Goal: Task Accomplishment & Management: Manage account settings

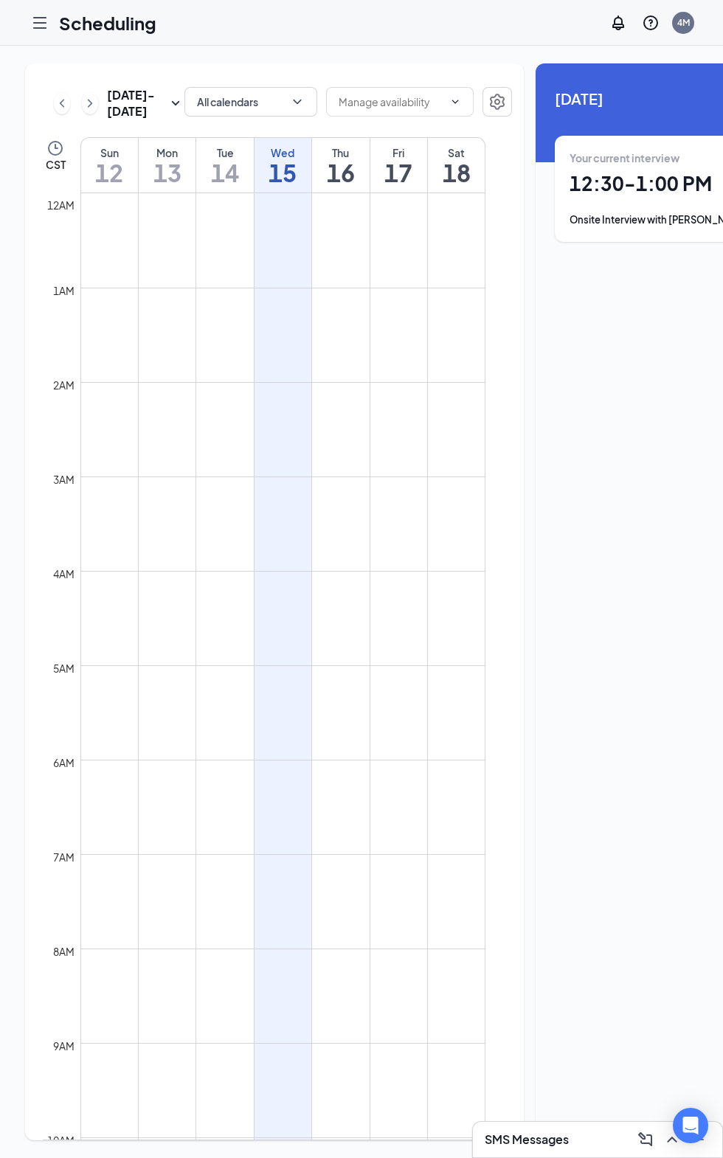
scroll to position [725, 0]
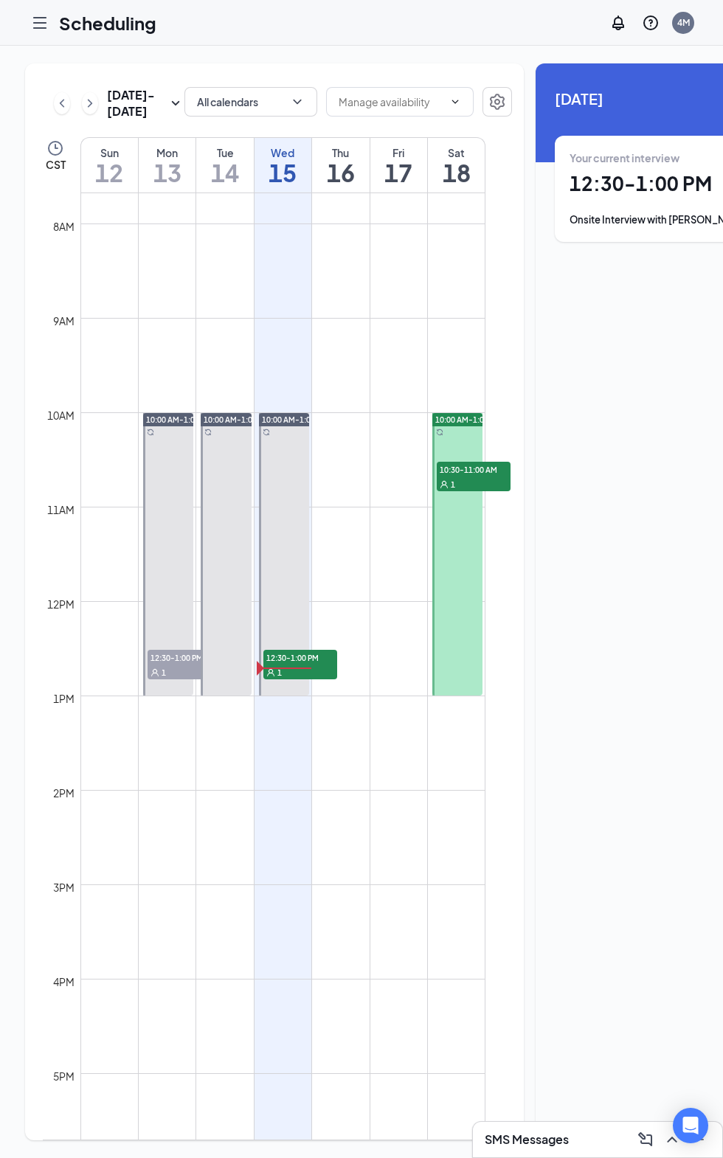
click at [630, 159] on div "Your current interview" at bounding box center [670, 157] width 203 height 15
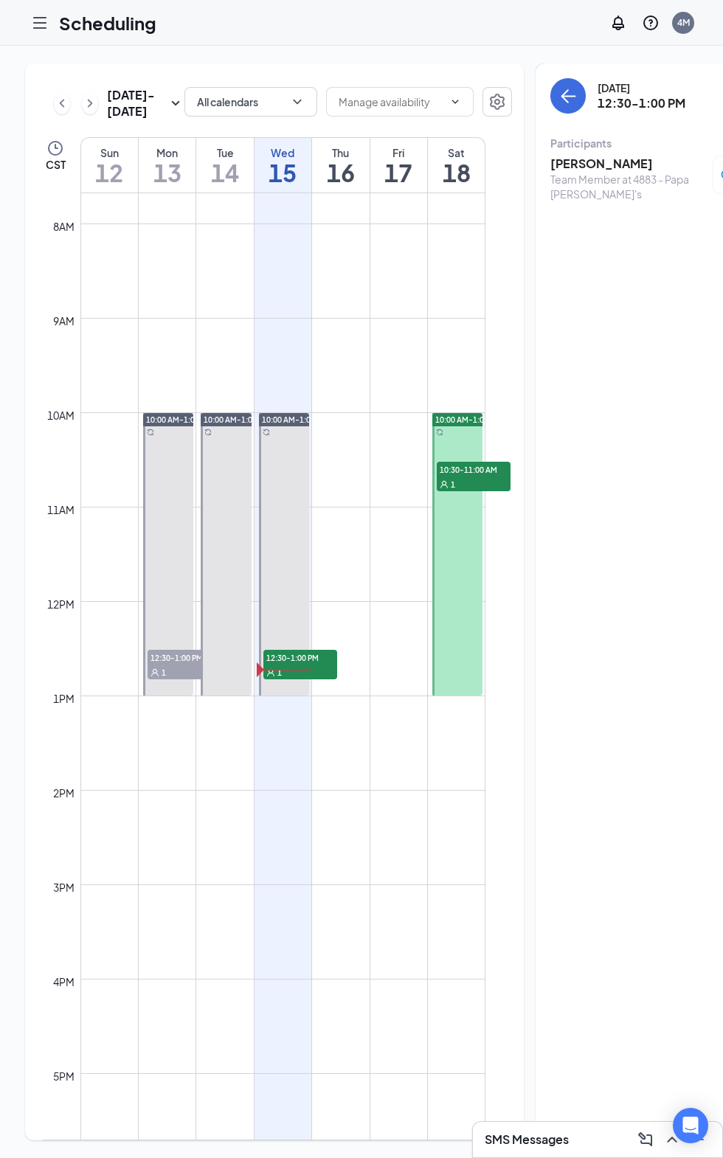
scroll to position [0, 83]
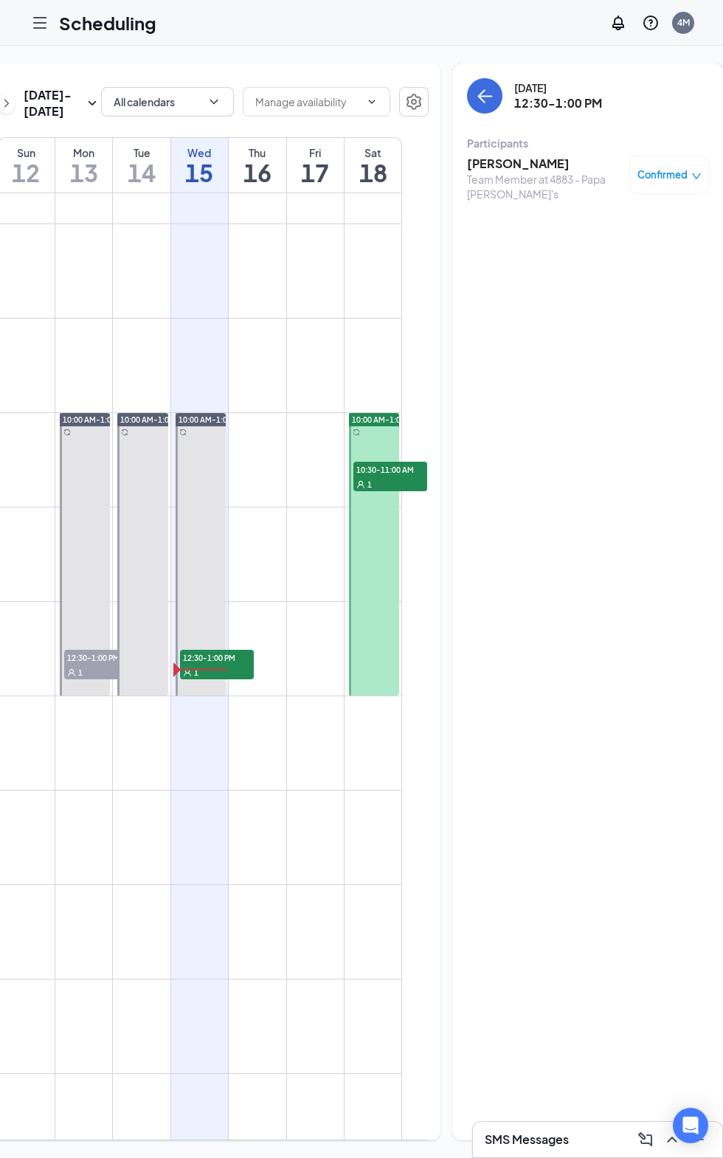
click at [691, 176] on icon "down" at bounding box center [696, 176] width 10 height 10
click at [597, 223] on span "Request Reschedule" at bounding box center [609, 223] width 101 height 16
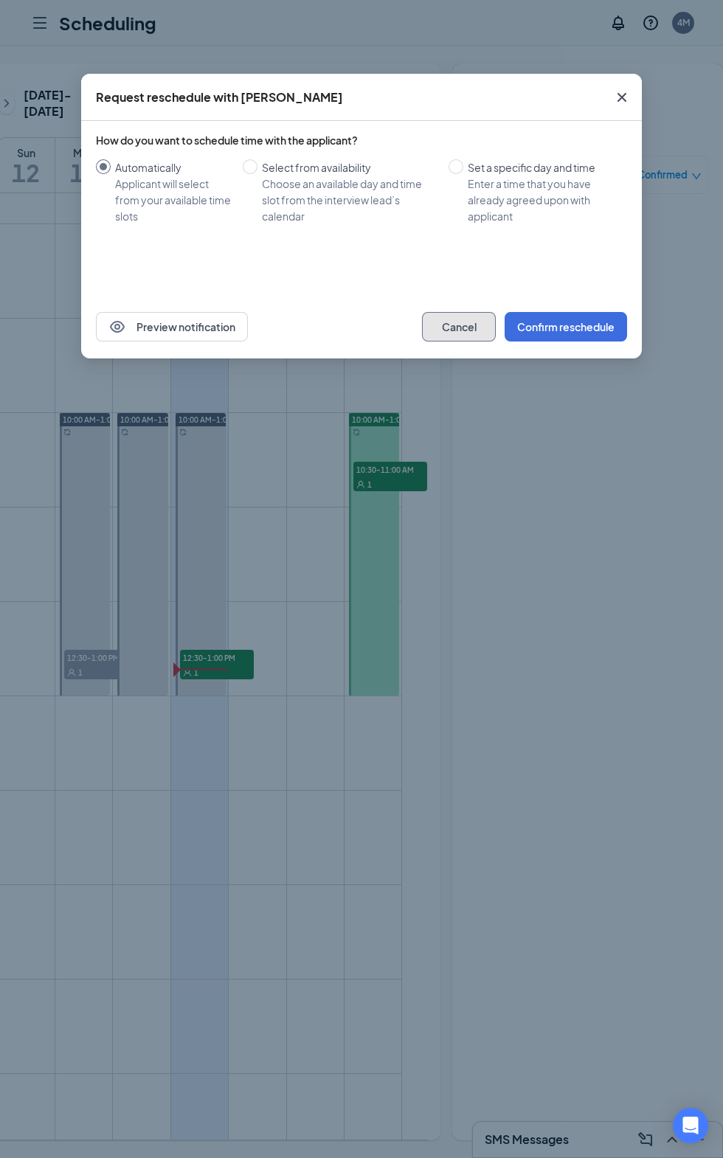
click at [448, 326] on button "Cancel" at bounding box center [459, 326] width 74 height 29
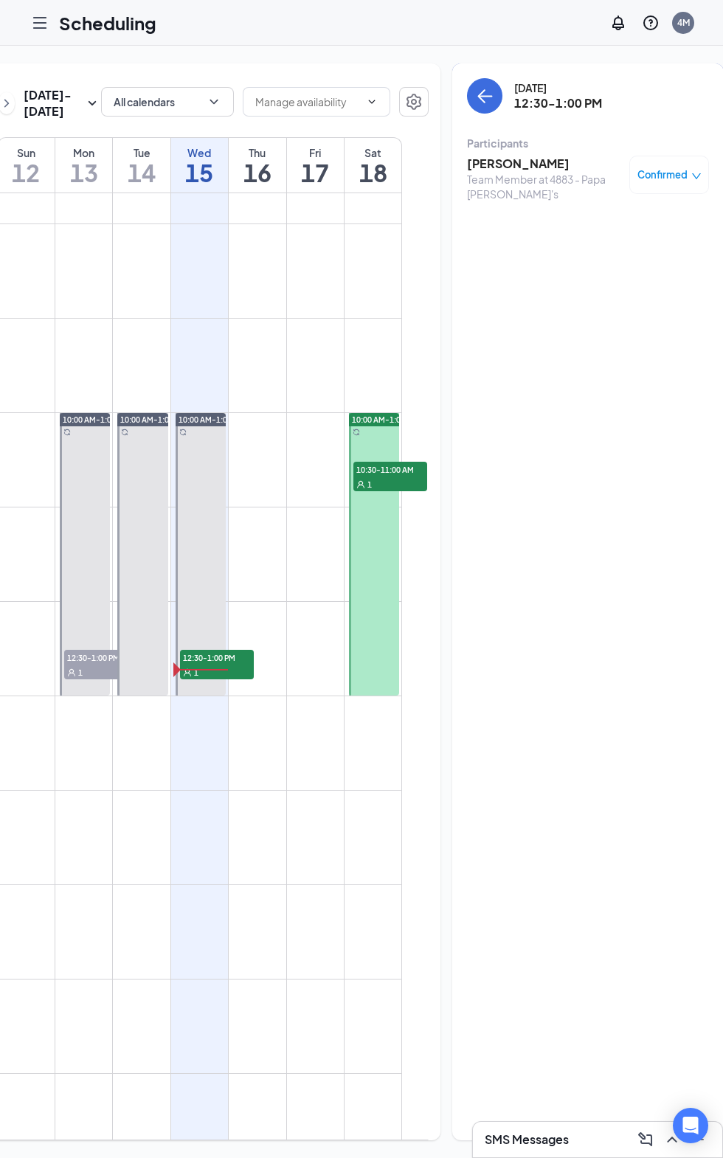
click at [661, 168] on span "Confirmed" at bounding box center [662, 174] width 50 height 15
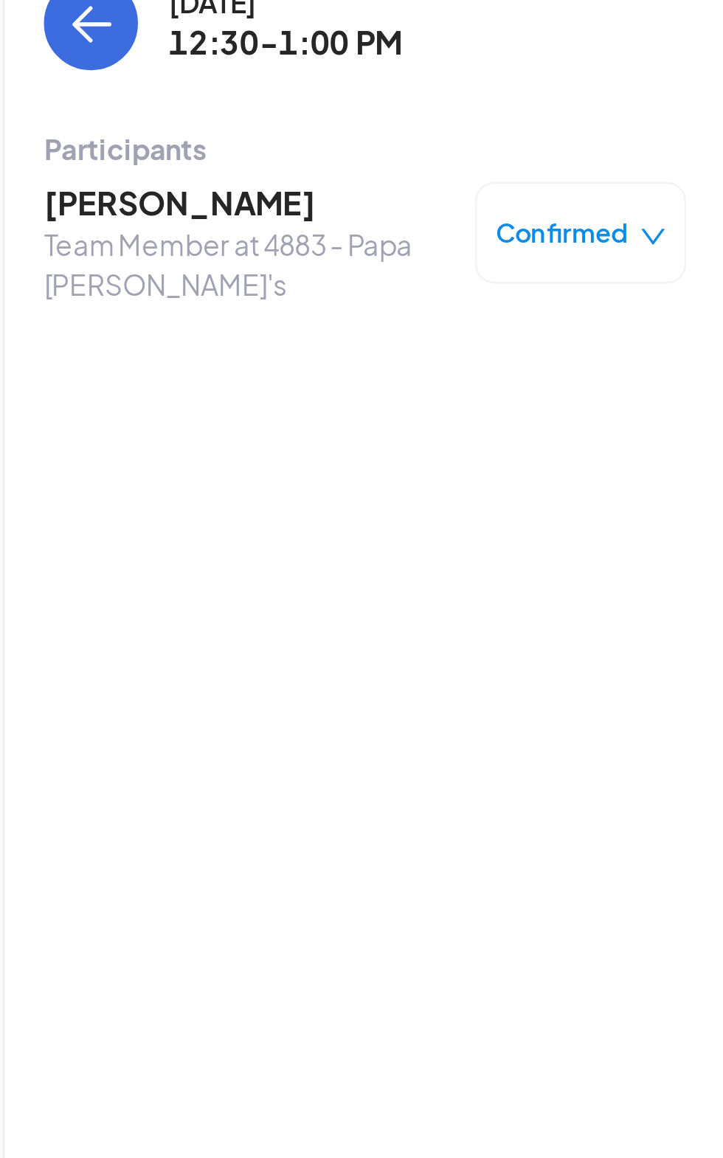
click at [656, 167] on span "Confirmed" at bounding box center [662, 174] width 50 height 15
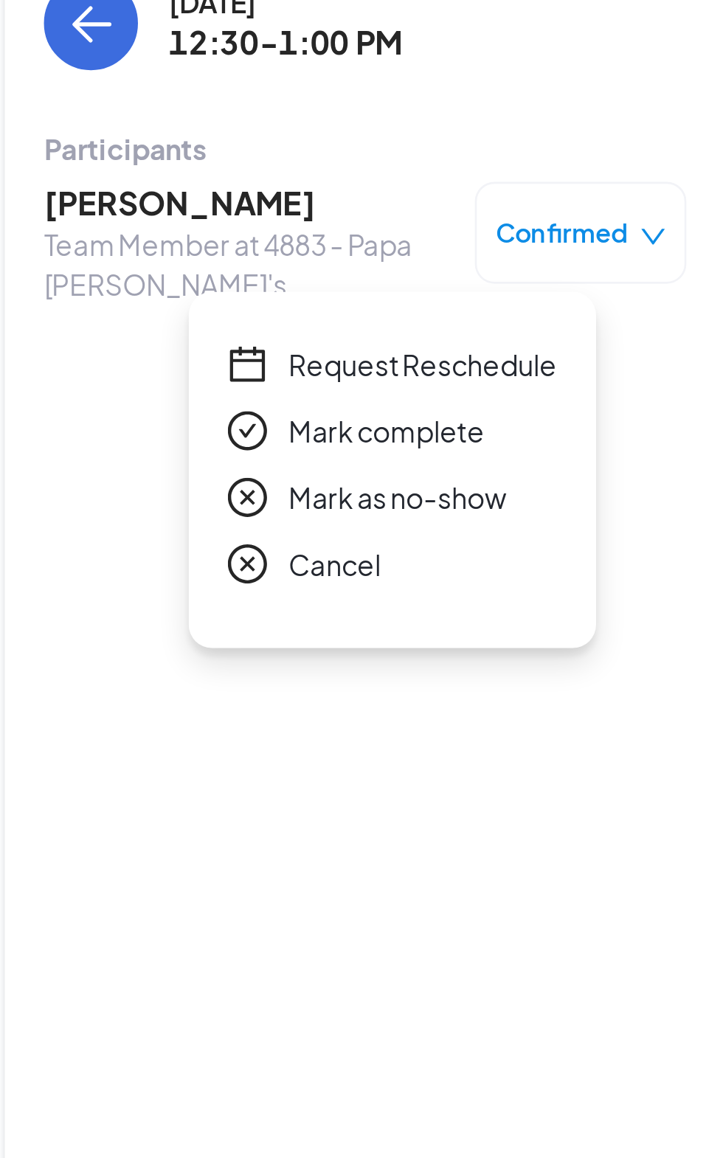
click at [605, 242] on span "Mark complete" at bounding box center [596, 249] width 74 height 16
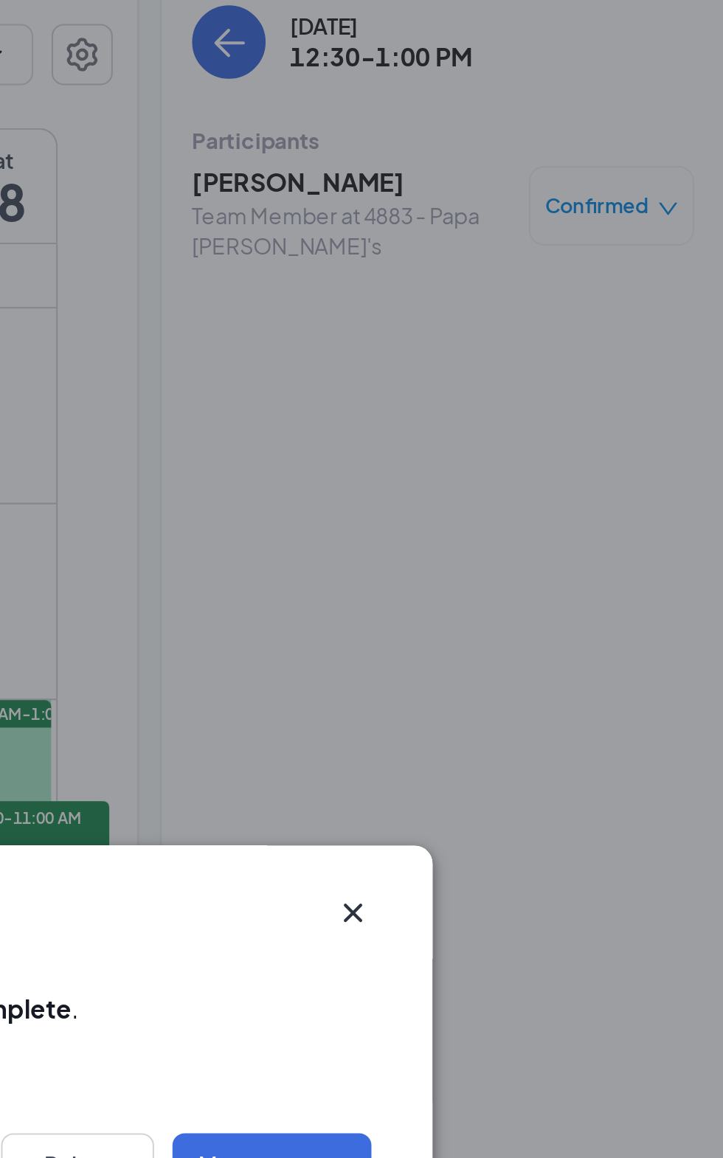
scroll to position [0, 0]
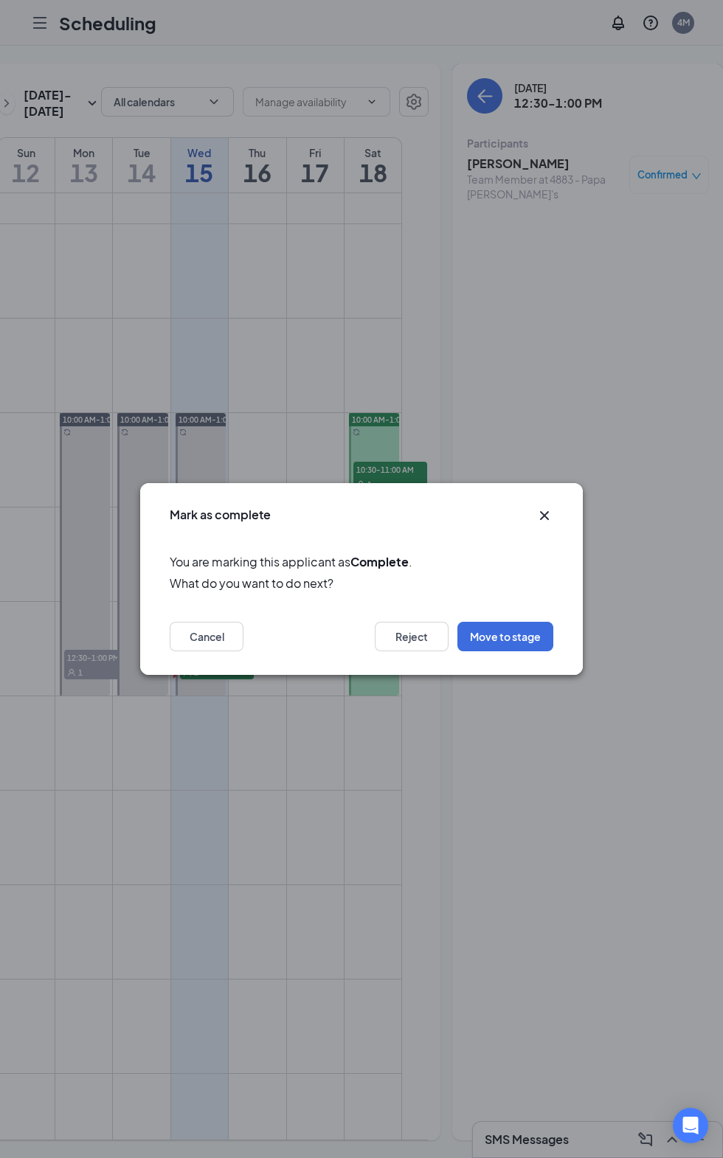
click at [544, 520] on icon "Cross" at bounding box center [544, 515] width 9 height 9
